Goal: Transaction & Acquisition: Purchase product/service

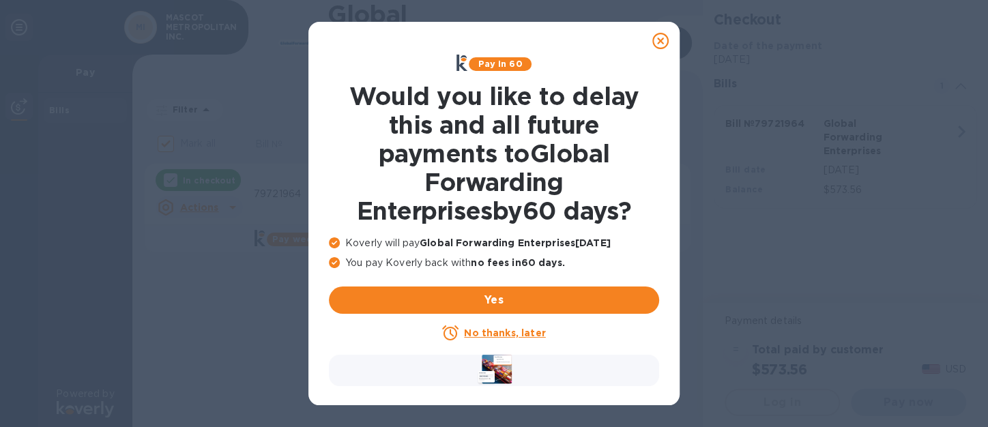
click at [515, 329] on u "No thanks, later" at bounding box center [504, 333] width 81 height 11
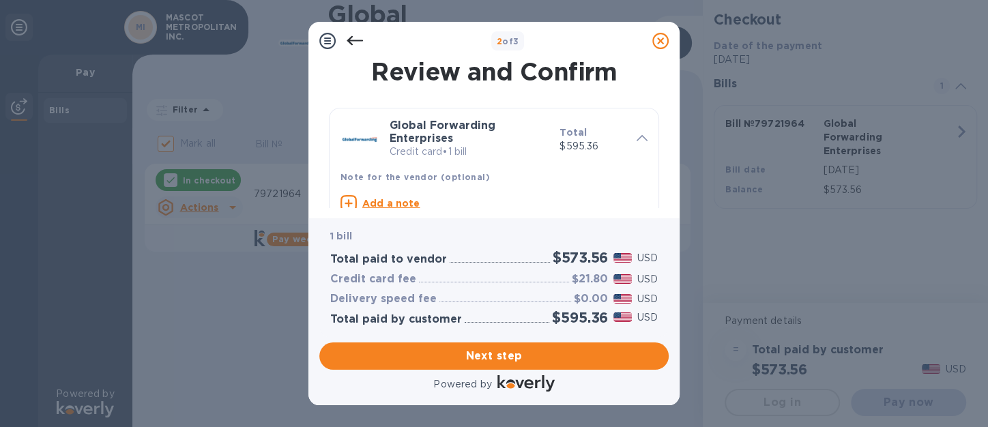
click at [356, 42] on icon at bounding box center [355, 41] width 16 height 16
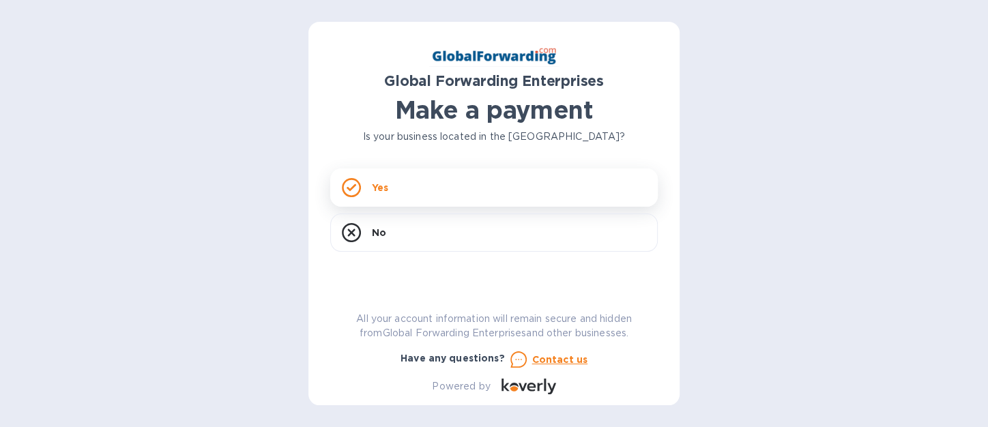
click at [380, 187] on p "Yes" at bounding box center [380, 188] width 16 height 14
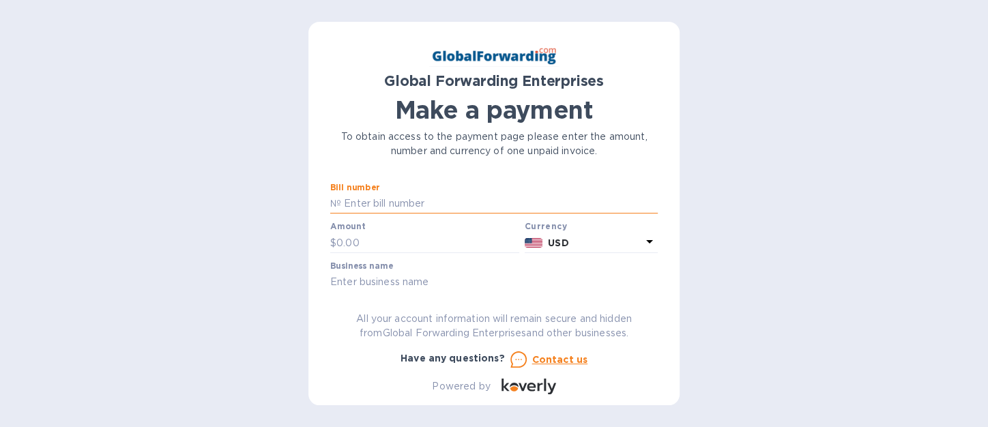
click at [385, 205] on input "text" at bounding box center [499, 204] width 317 height 20
type input "79721964"
click at [362, 242] on input "text" at bounding box center [427, 243] width 183 height 20
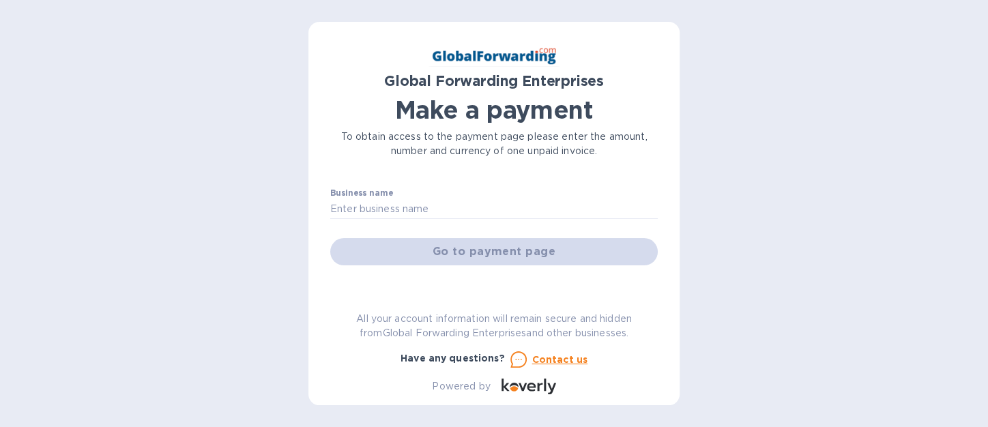
scroll to position [77, 0]
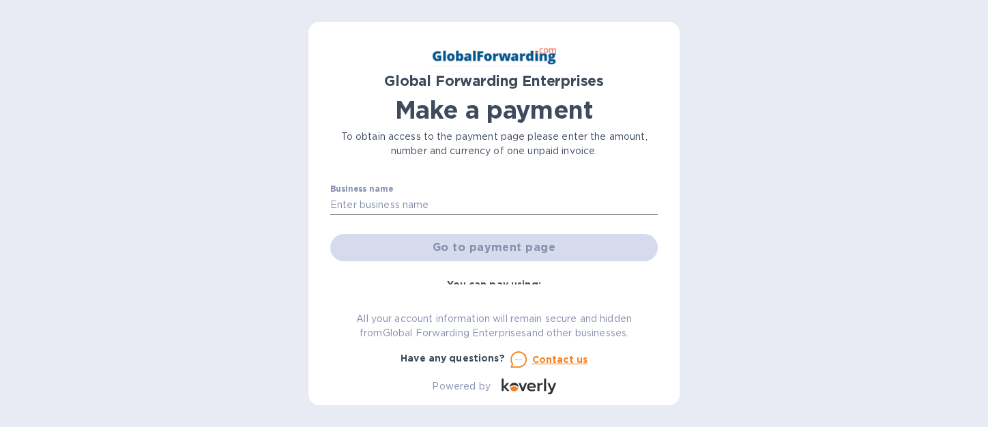
type input "569.50"
click at [397, 208] on input "text" at bounding box center [494, 205] width 328 height 20
type input "MASCOT METROPOLITAN INC."
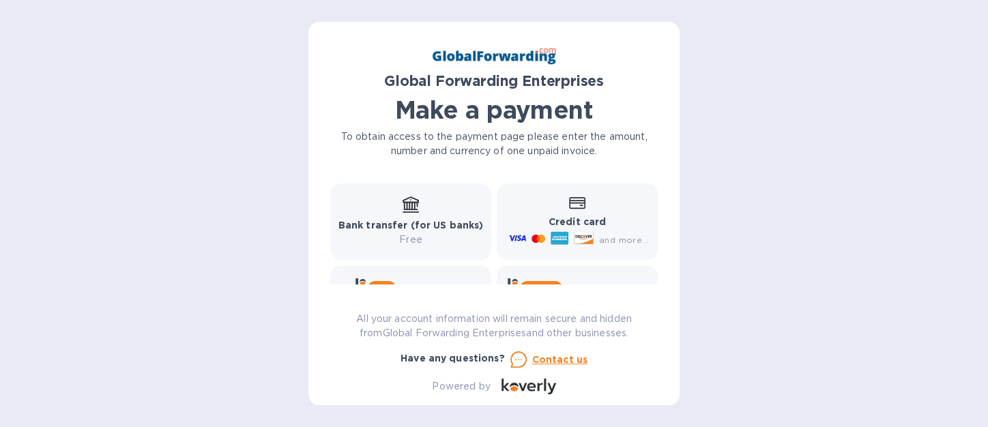
scroll to position [206, 0]
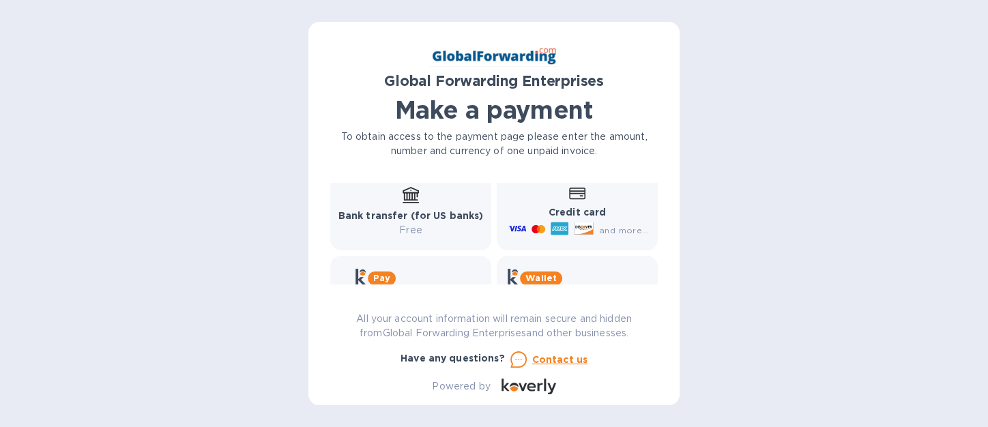
click at [573, 212] on b "Credit card" at bounding box center [577, 212] width 57 height 11
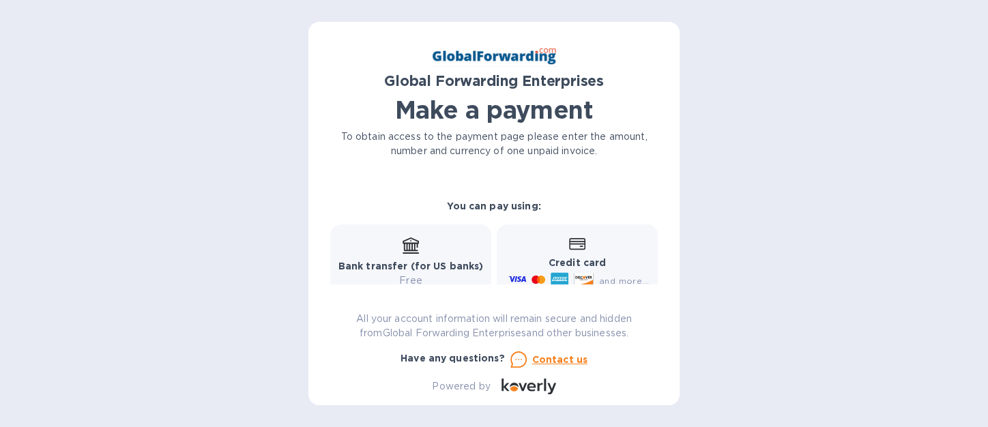
scroll to position [128, 0]
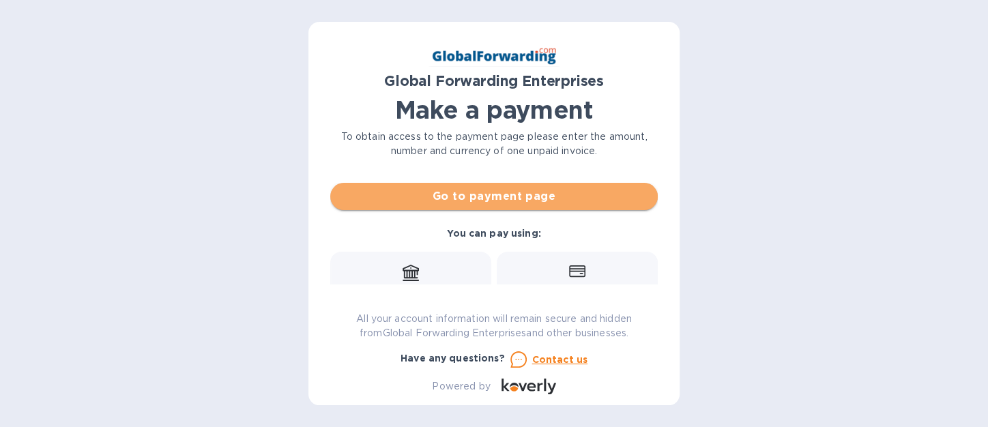
click at [523, 197] on span "Go to payment page" at bounding box center [494, 196] width 306 height 16
